Goal: Task Accomplishment & Management: Manage account settings

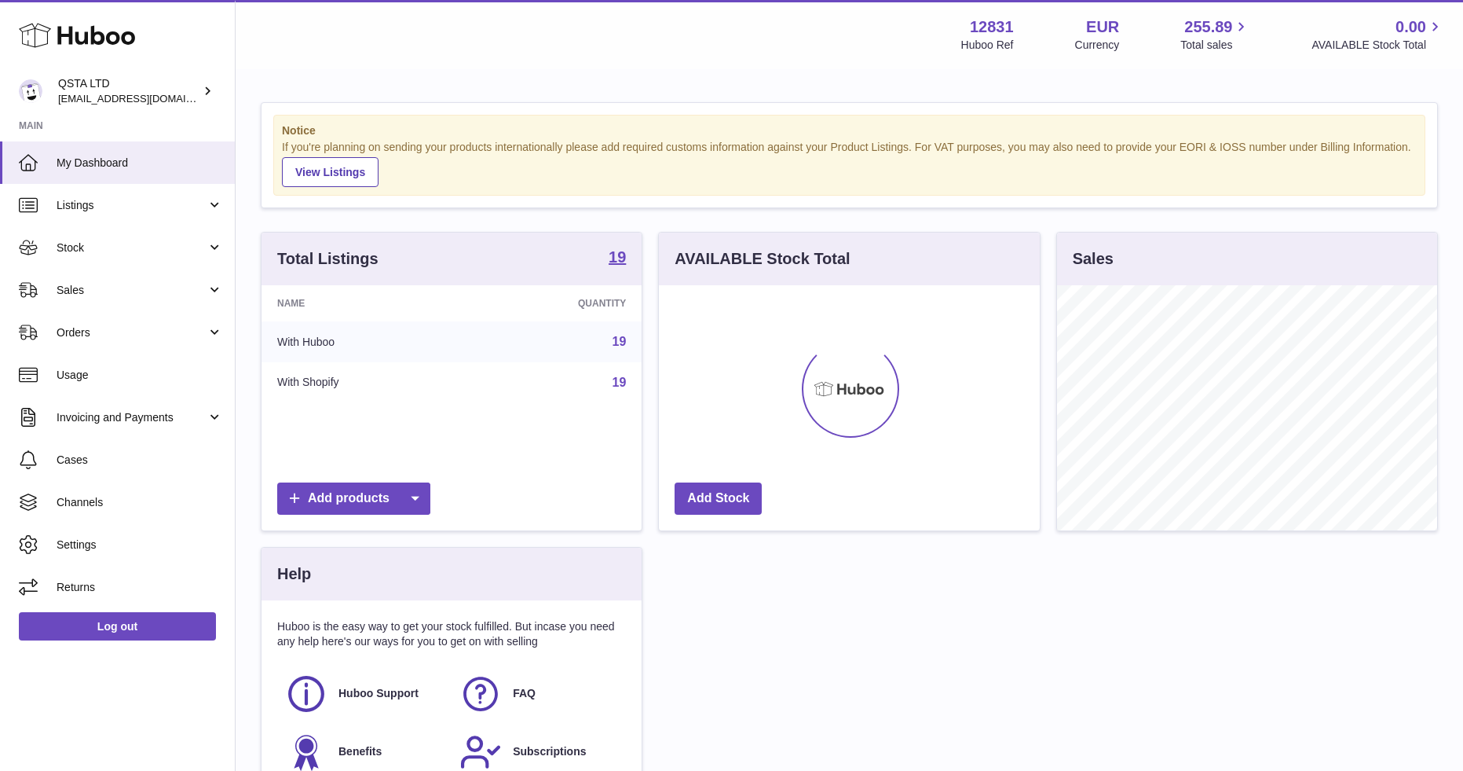
scroll to position [245, 381]
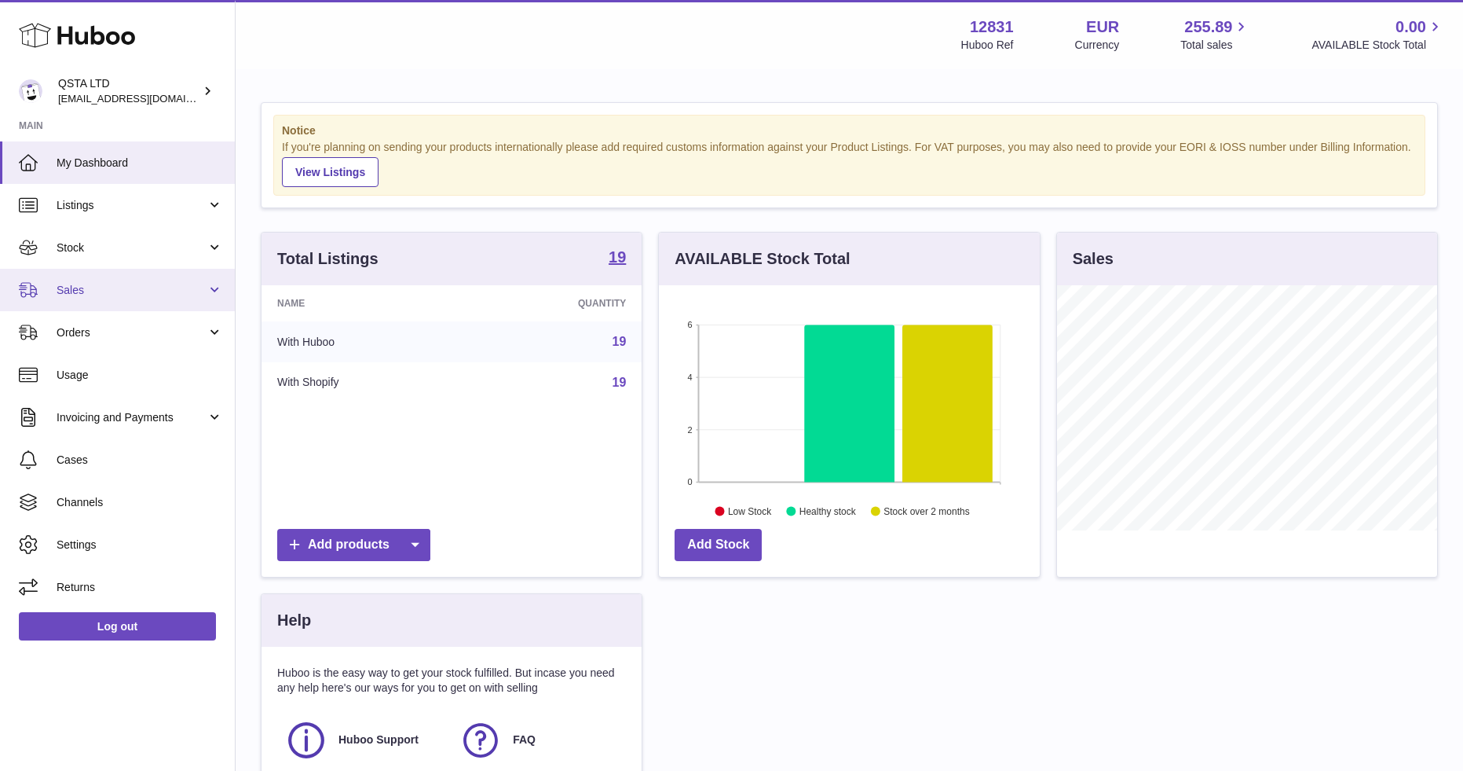
click at [102, 289] on span "Sales" at bounding box center [132, 290] width 150 height 15
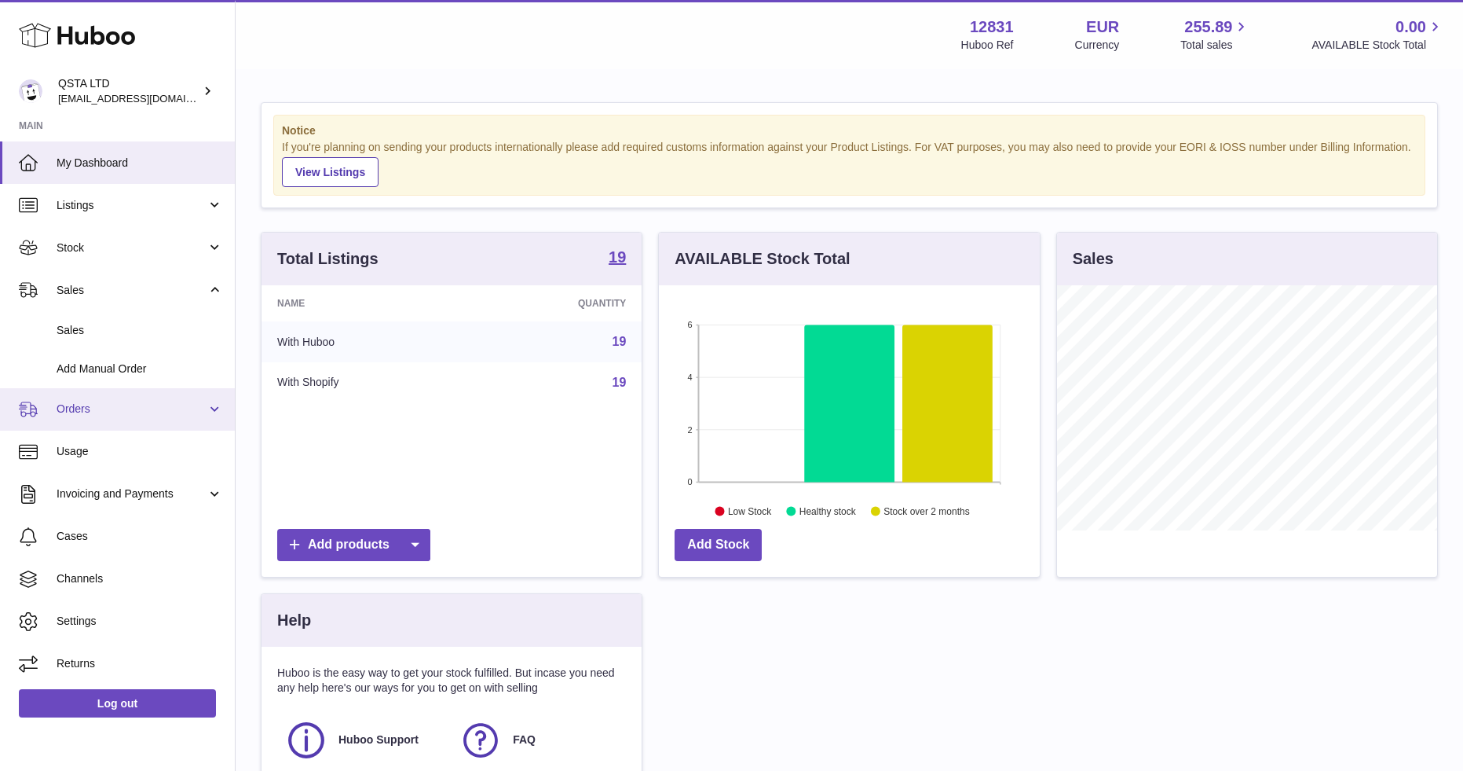
click at [101, 400] on link "Orders" at bounding box center [117, 409] width 235 height 42
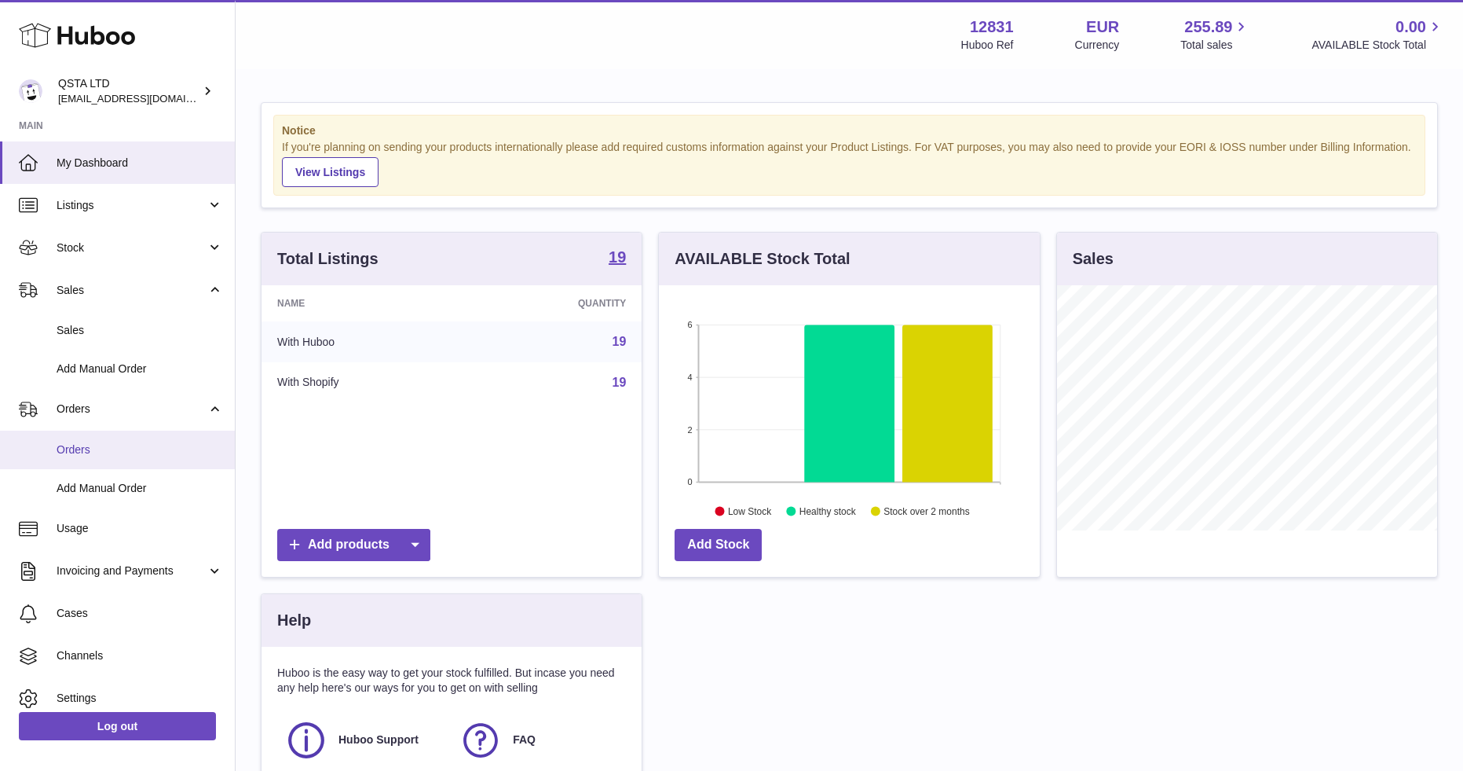
click at [102, 451] on span "Orders" at bounding box center [140, 449] width 167 height 15
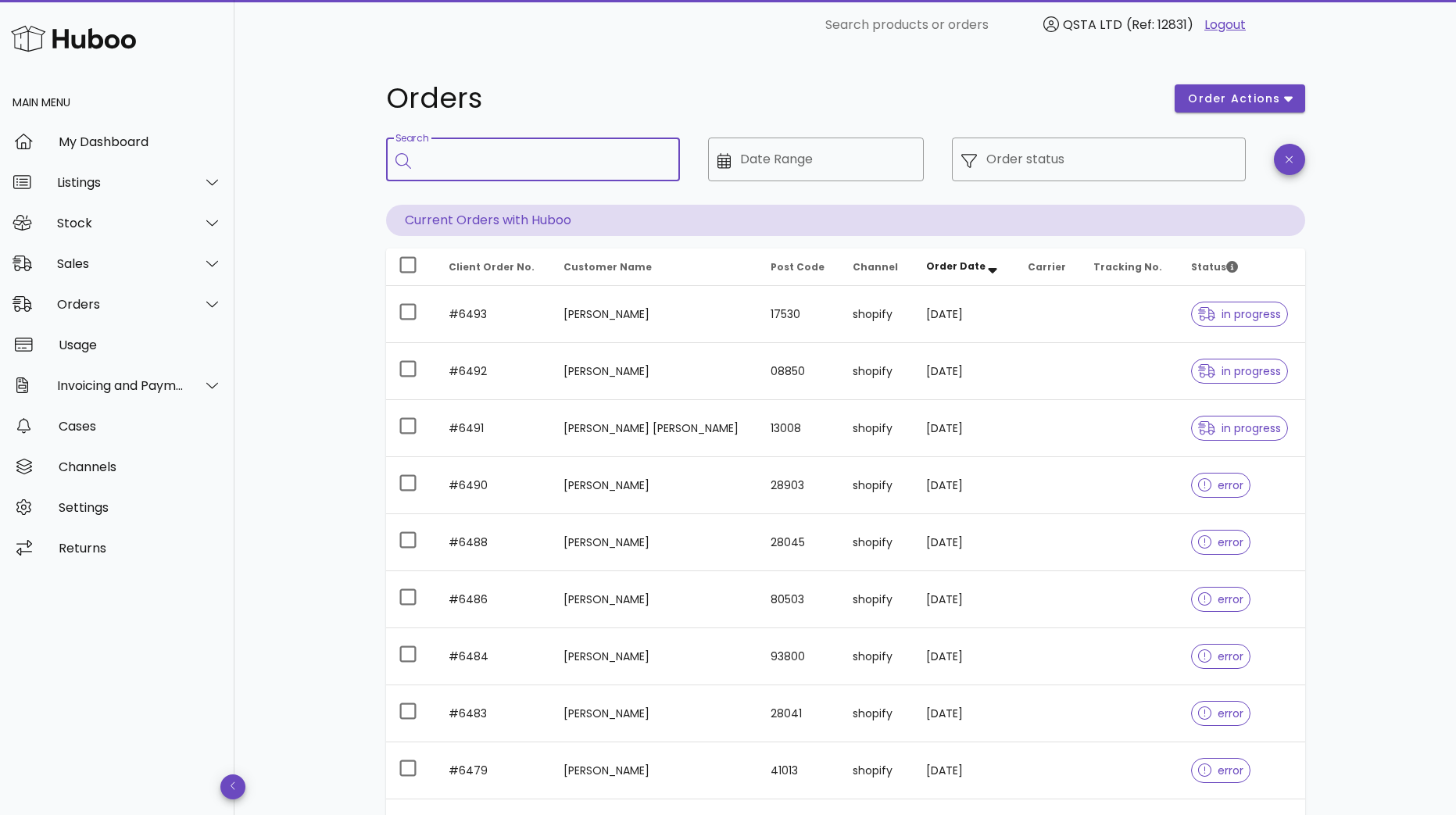
click at [621, 163] on input "Search" at bounding box center [544, 159] width 247 height 25
paste input "****"
type input "****"
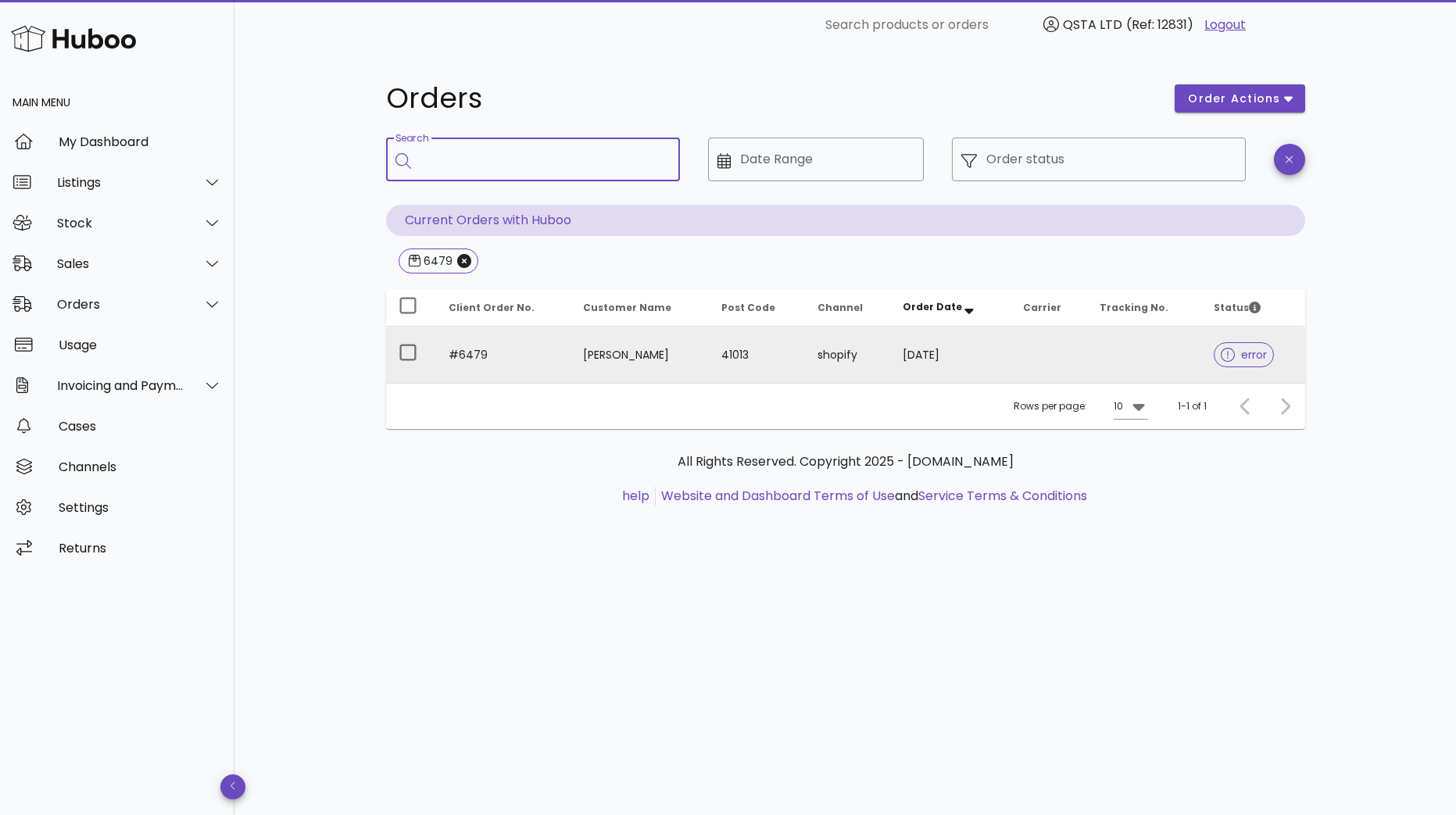
click at [484, 356] on td "#6479" at bounding box center [504, 354] width 135 height 57
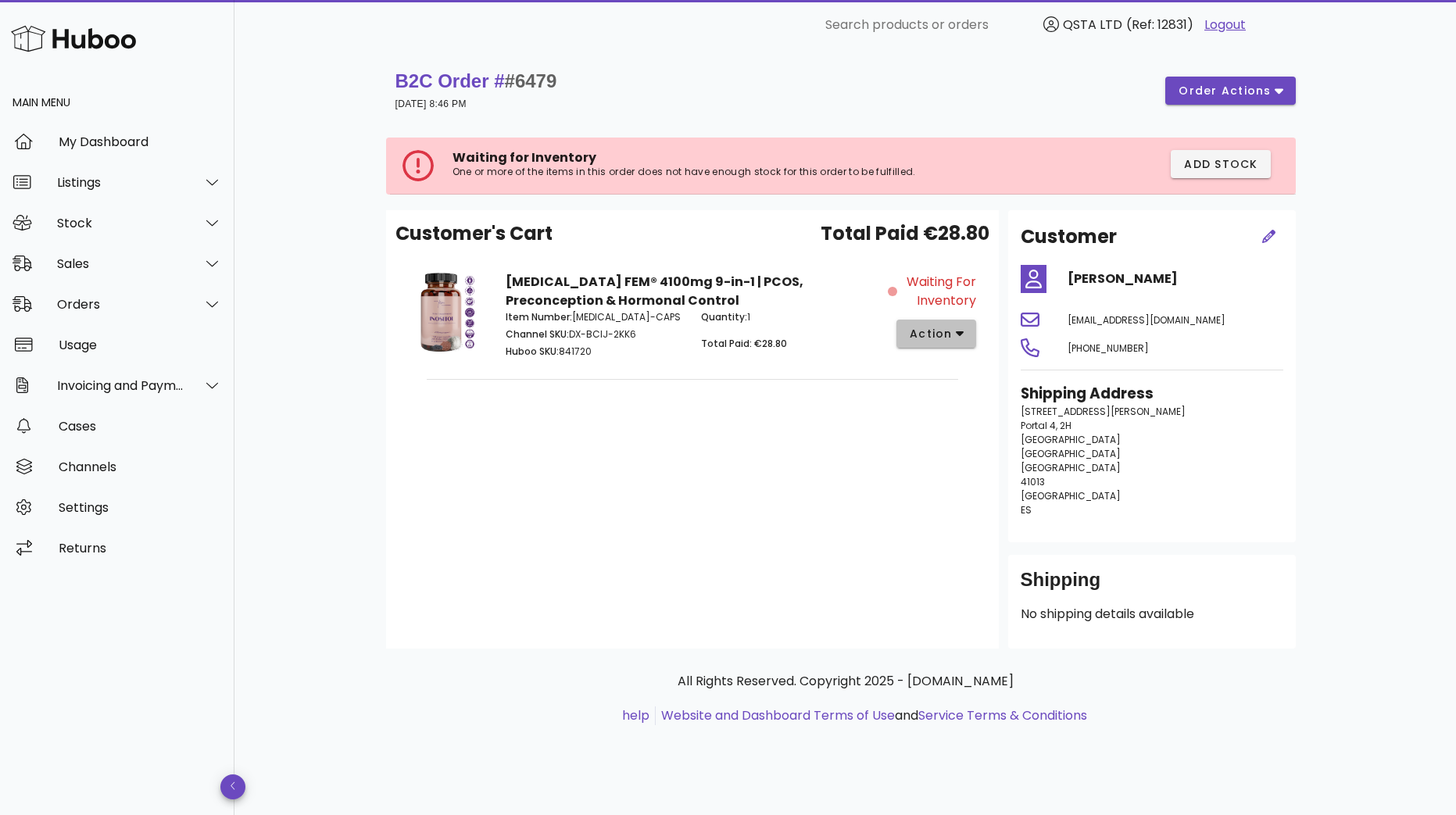
click at [945, 333] on span "action" at bounding box center [932, 334] width 44 height 16
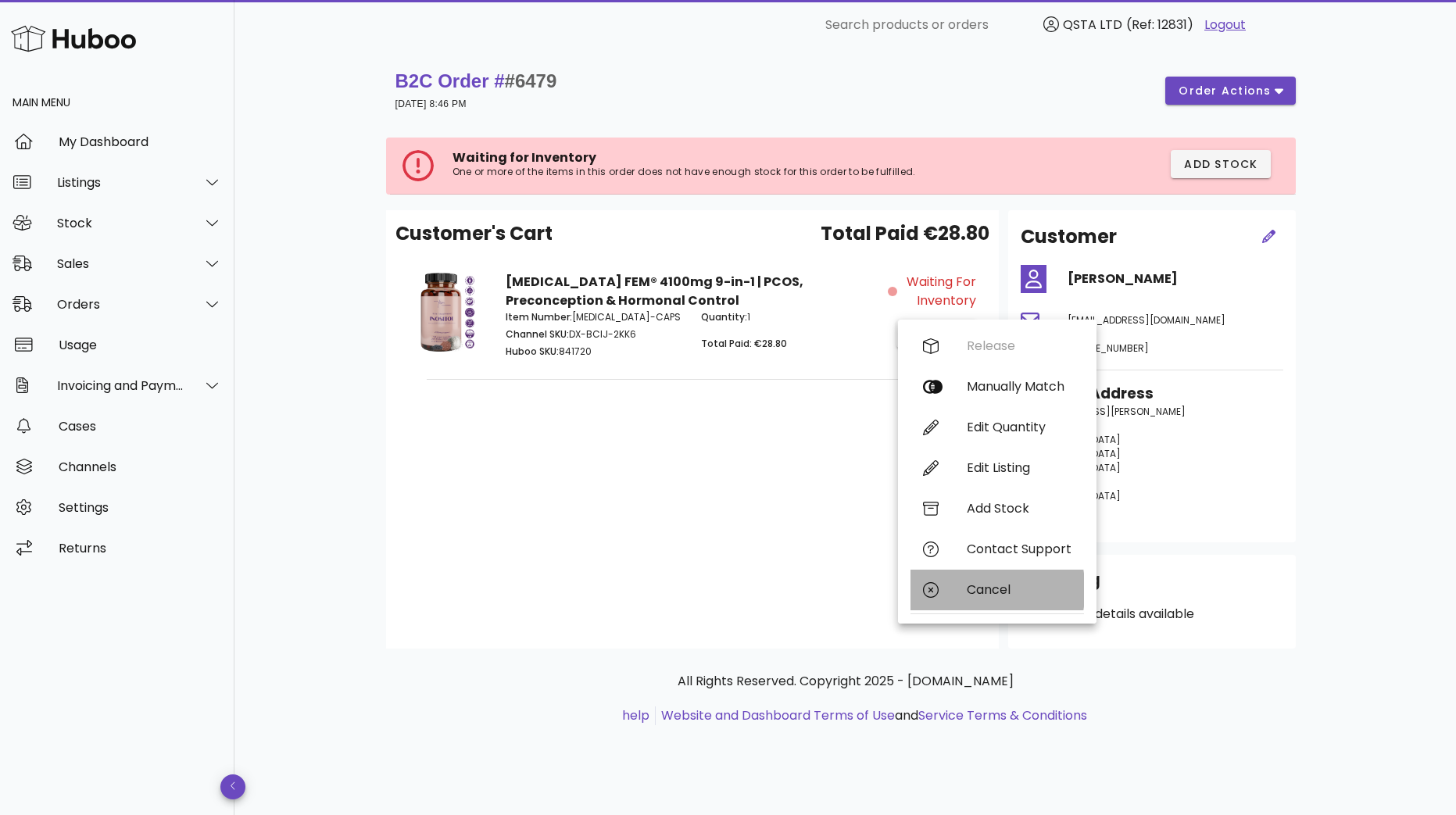
click at [1016, 596] on div "Cancel" at bounding box center [1019, 589] width 104 height 15
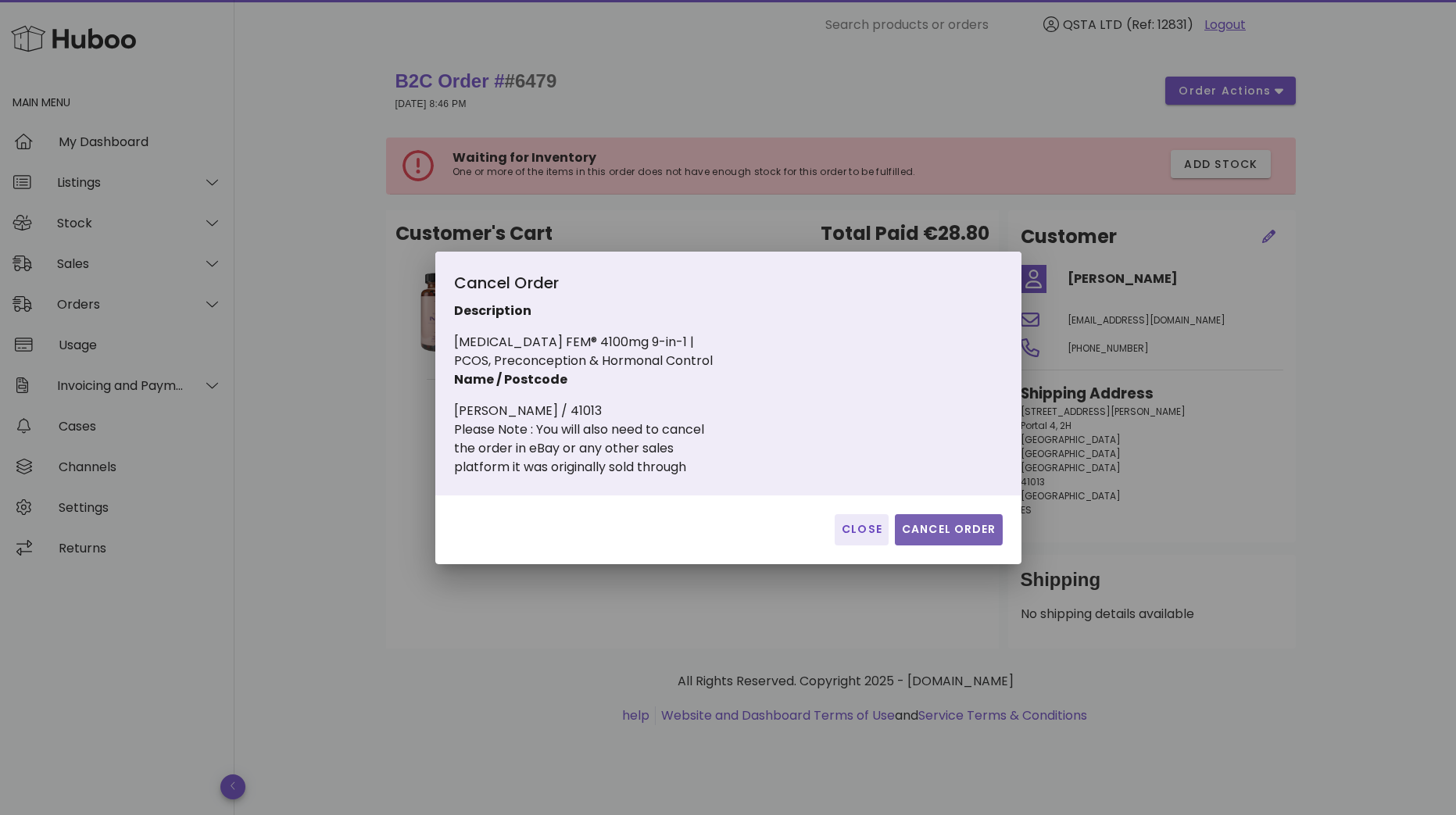
click at [913, 537] on button "Cancel Order" at bounding box center [948, 529] width 107 height 31
